Goal: Task Accomplishment & Management: Complete application form

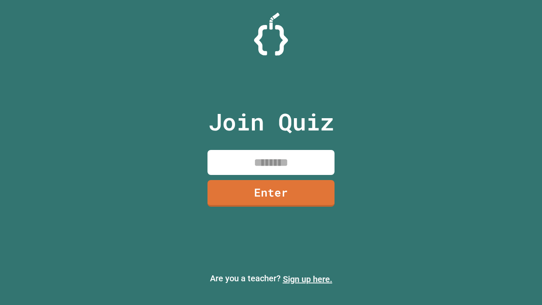
click at [307, 279] on link "Sign up here." at bounding box center [308, 279] width 50 height 10
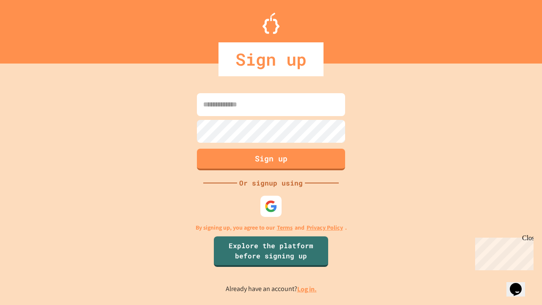
click at [307, 289] on link "Log in." at bounding box center [306, 288] width 19 height 9
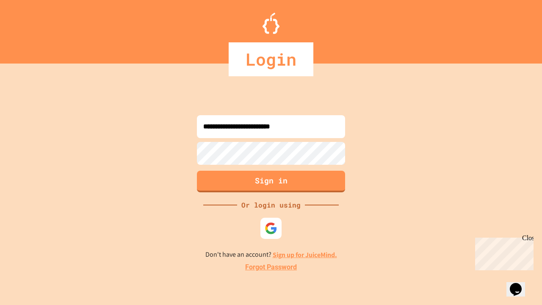
type input "**********"
